Goal: Task Accomplishment & Management: Manage account settings

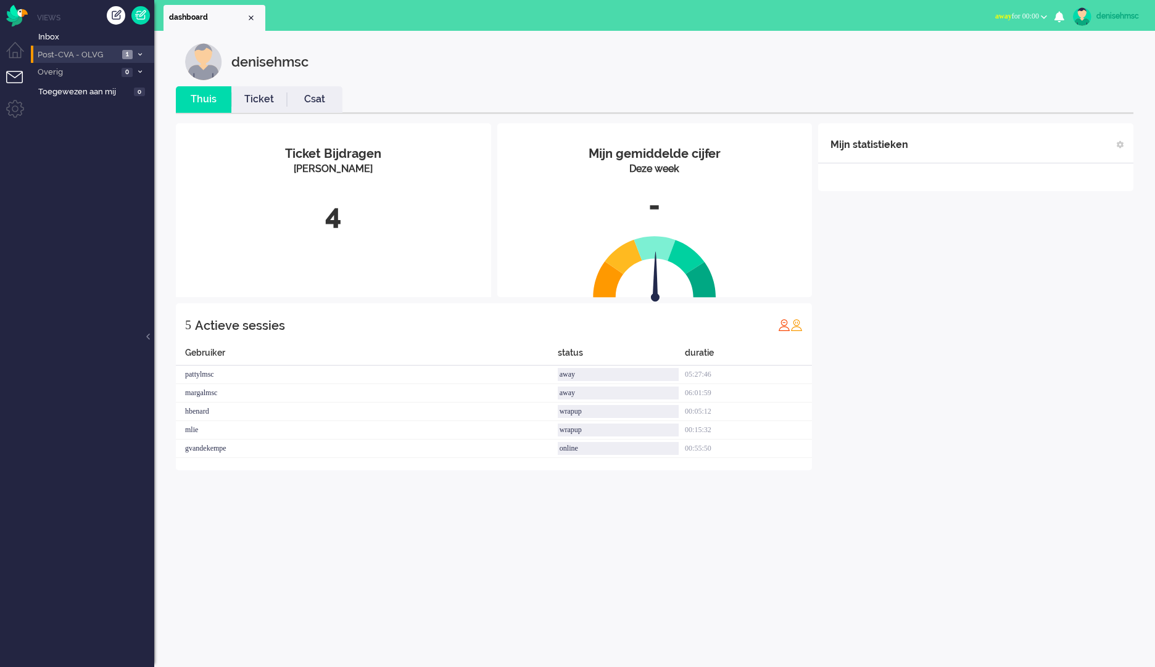
click at [118, 56] on span "Post-CVA - OLVG" at bounding box center [77, 55] width 83 height 12
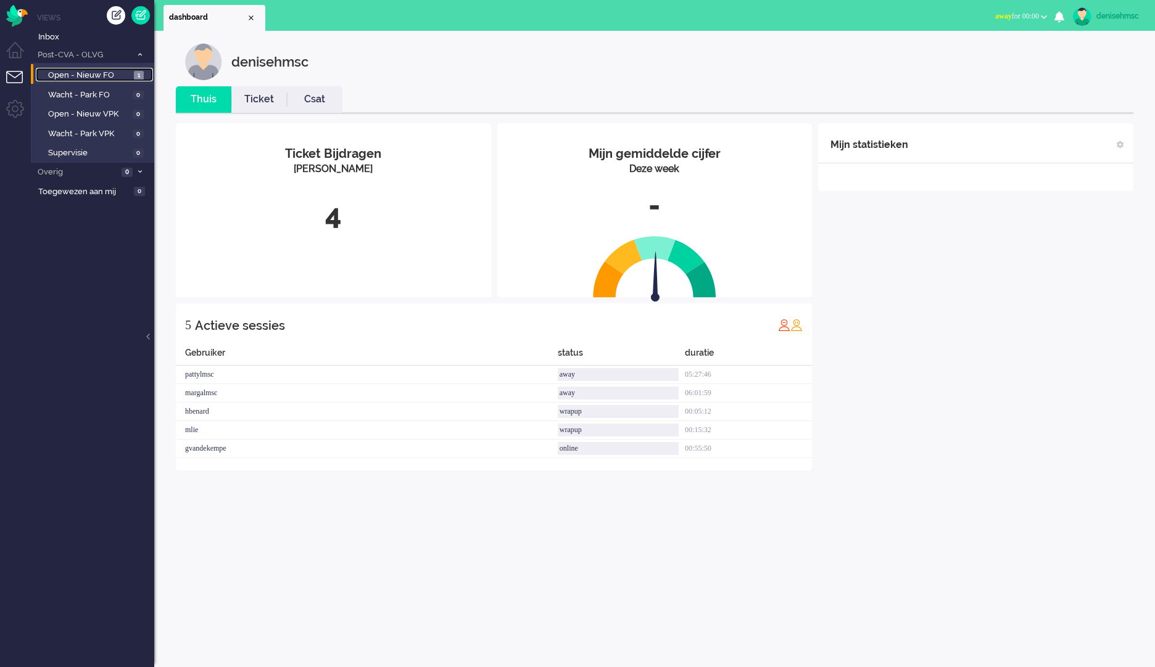
click at [129, 72] on span "Open - Nieuw FO" at bounding box center [89, 76] width 83 height 12
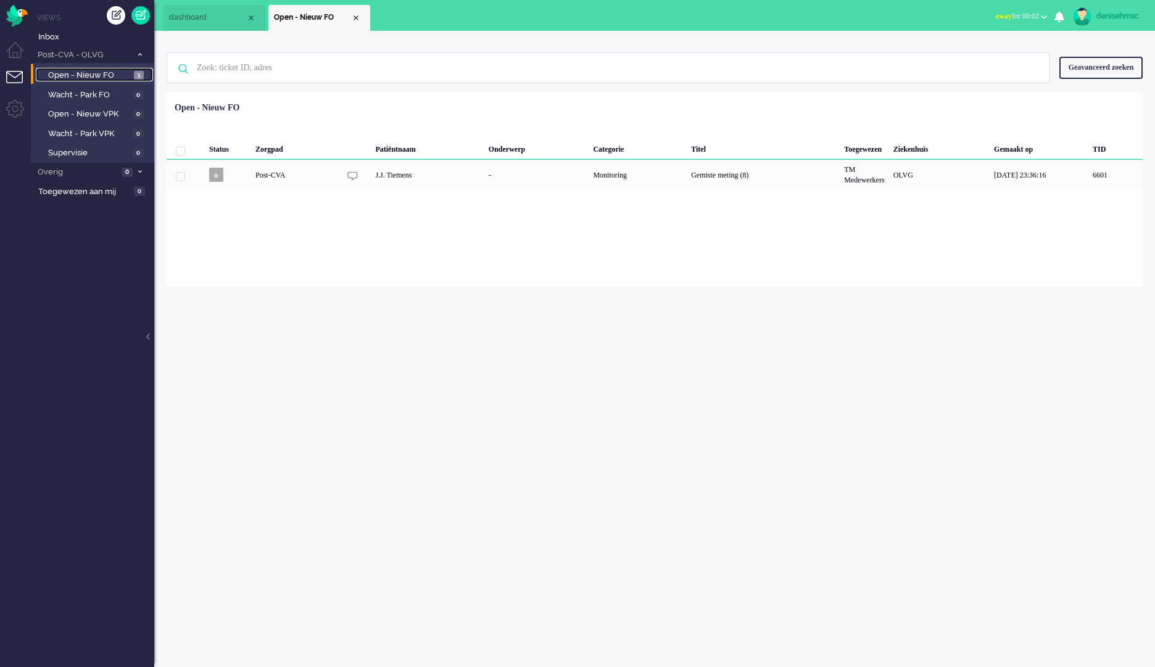
click at [126, 70] on span "Open - Nieuw FO" at bounding box center [89, 76] width 83 height 12
click at [15, 13] on img "Omnidesk" at bounding box center [17, 16] width 22 height 22
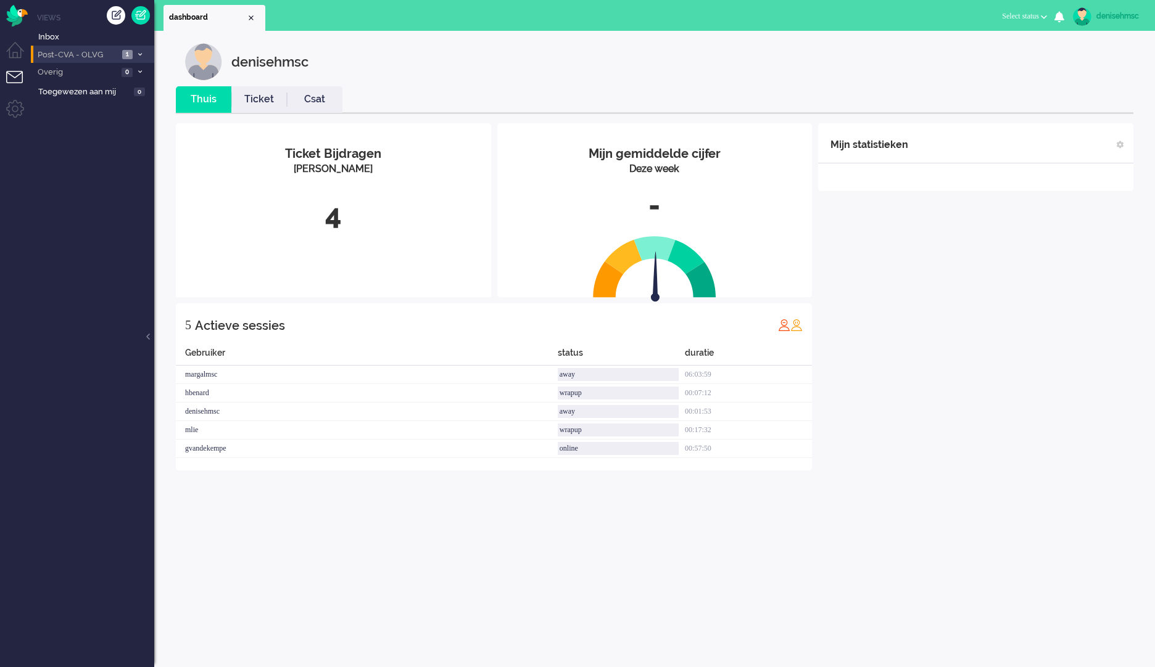
click at [136, 57] on span at bounding box center [139, 54] width 9 height 7
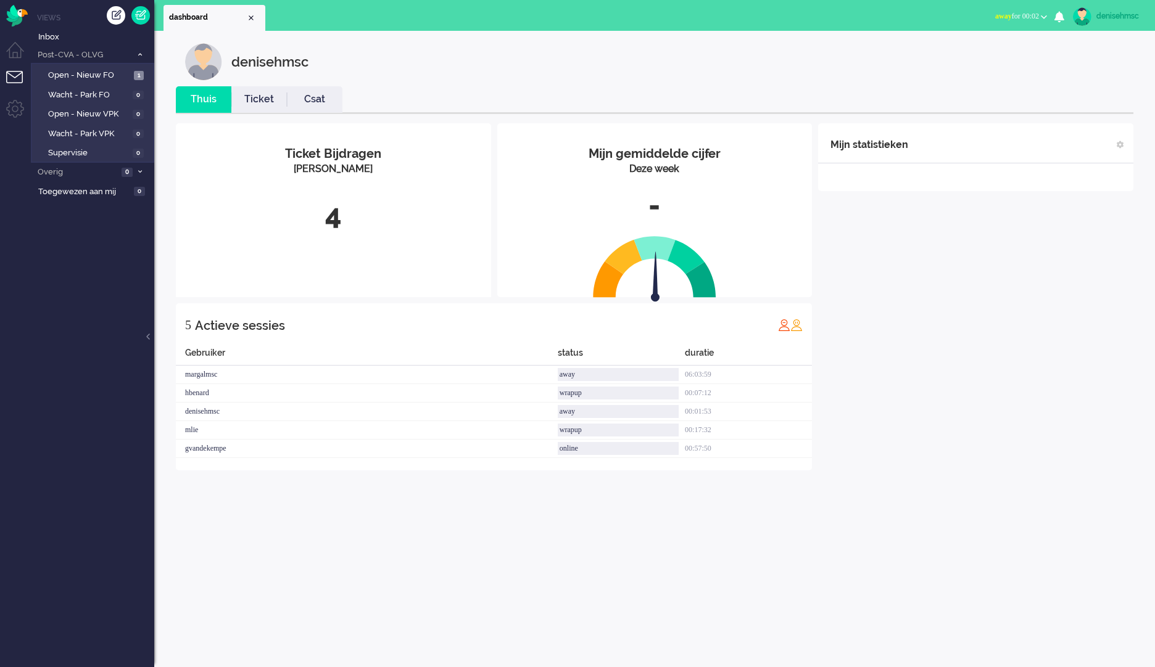
click at [1028, 19] on span "away for 00:02" at bounding box center [1017, 16] width 44 height 9
click at [988, 56] on label "Online" at bounding box center [995, 55] width 97 height 10
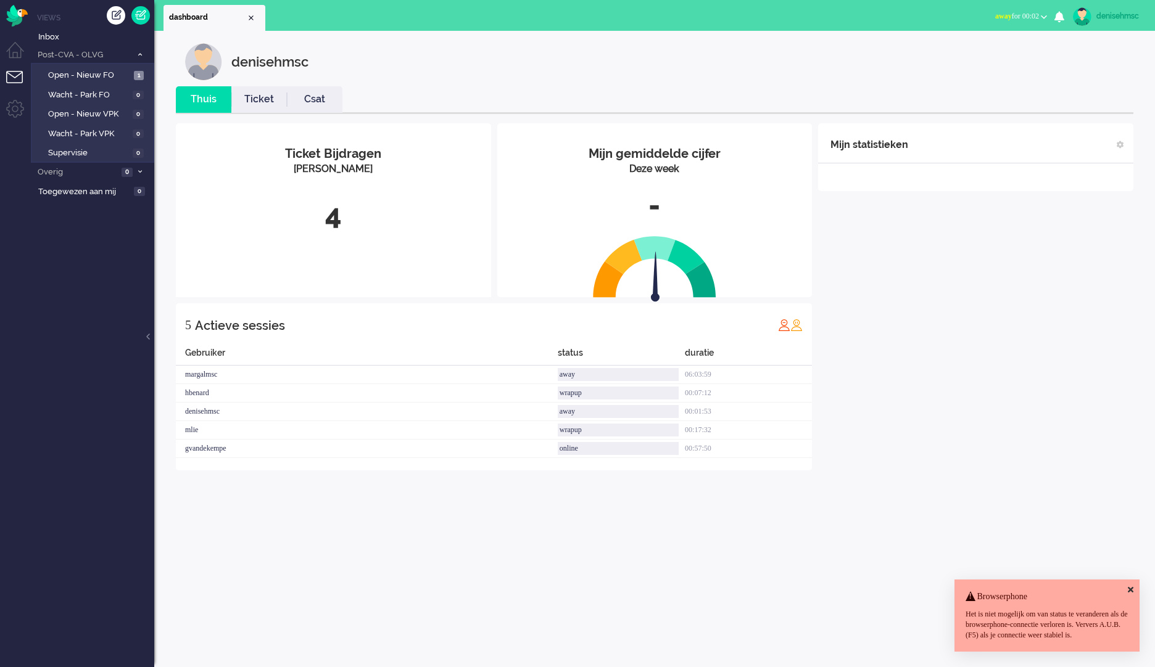
click at [962, 456] on div "Mijn statistieken + Statistieken toevoegen Bel tijd (gemiddelde dag) Wrapup tij…" at bounding box center [975, 296] width 315 height 347
click at [1134, 580] on div "Browserphone Het is niet mogelijk om van status te veranderen als de browserpho…" at bounding box center [1046, 616] width 185 height 72
click at [1129, 586] on icon at bounding box center [1131, 590] width 6 height 8
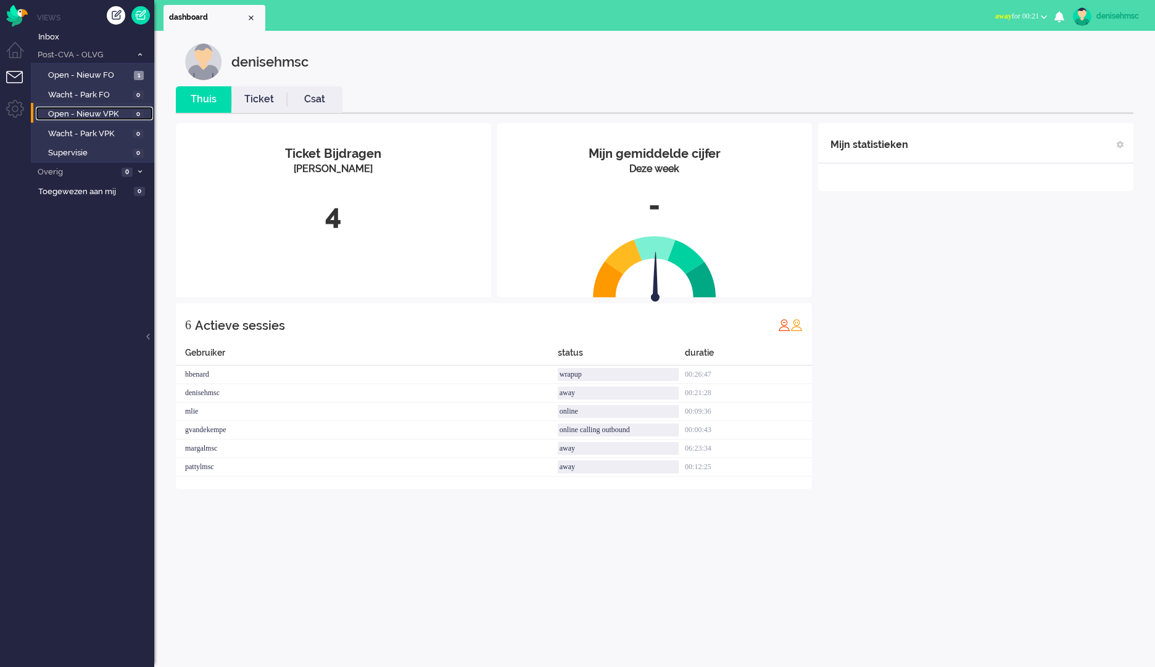
click at [101, 115] on span "Open - Nieuw VPK" at bounding box center [88, 115] width 81 height 12
